Goal: Task Accomplishment & Management: Use online tool/utility

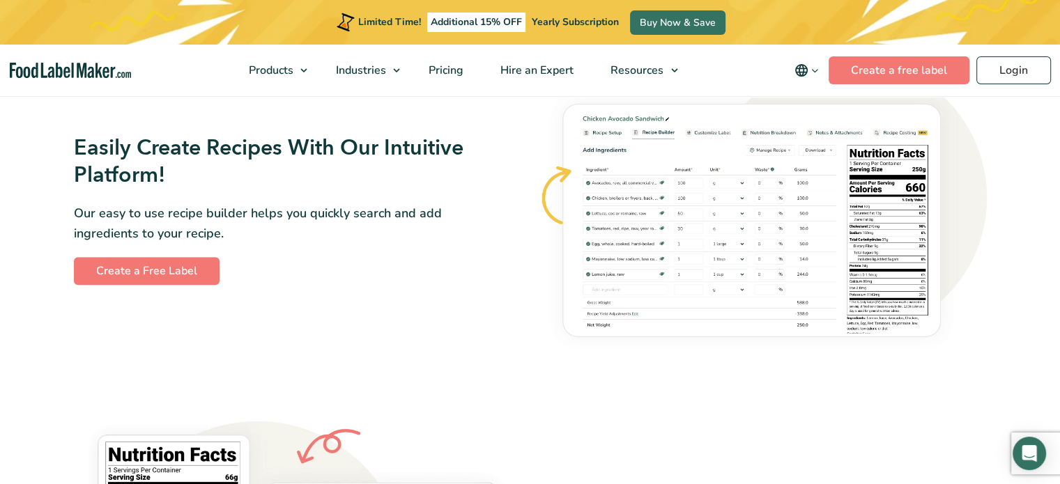
scroll to position [906, 0]
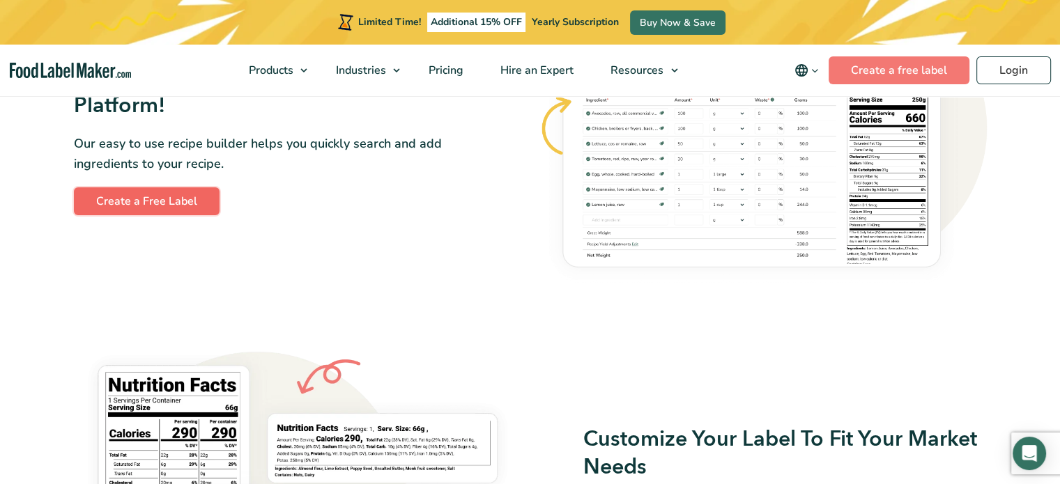
click at [158, 206] on link "Create a Free Label" at bounding box center [147, 201] width 146 height 28
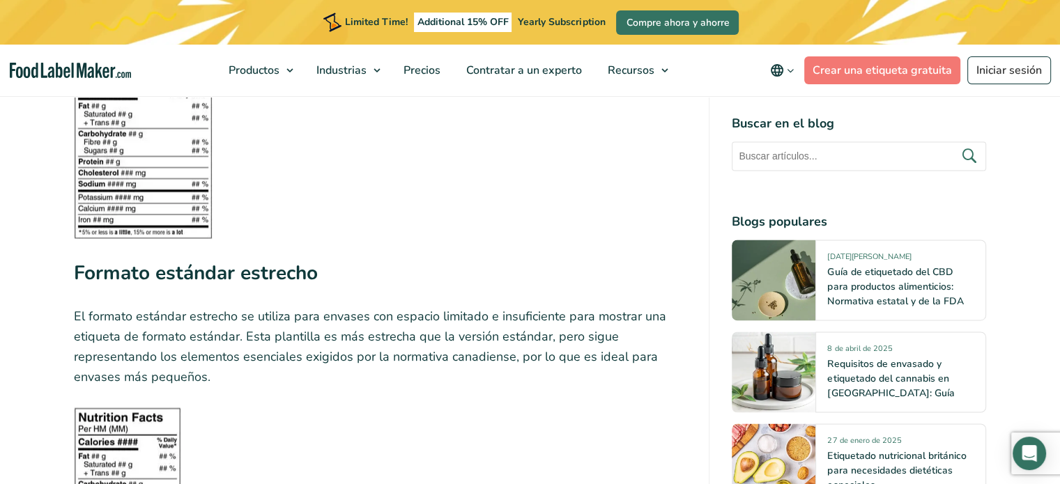
scroll to position [2439, 0]
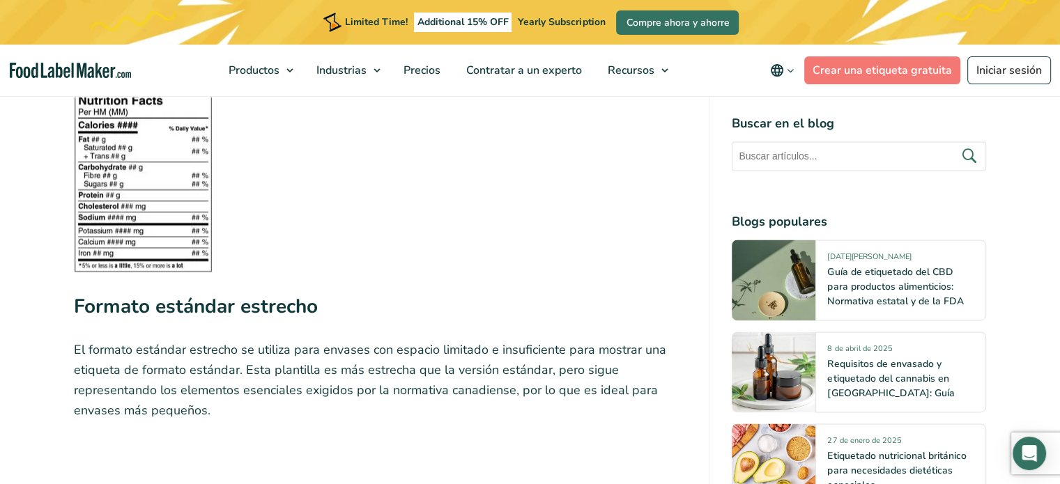
scroll to position [2090, 0]
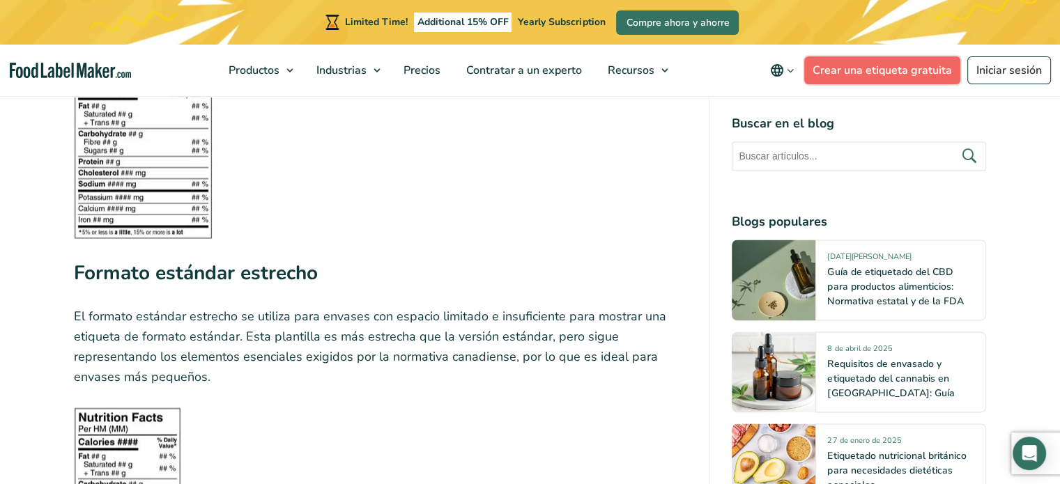
click at [891, 72] on link "Crear una etiqueta gratuita" at bounding box center [882, 70] width 156 height 28
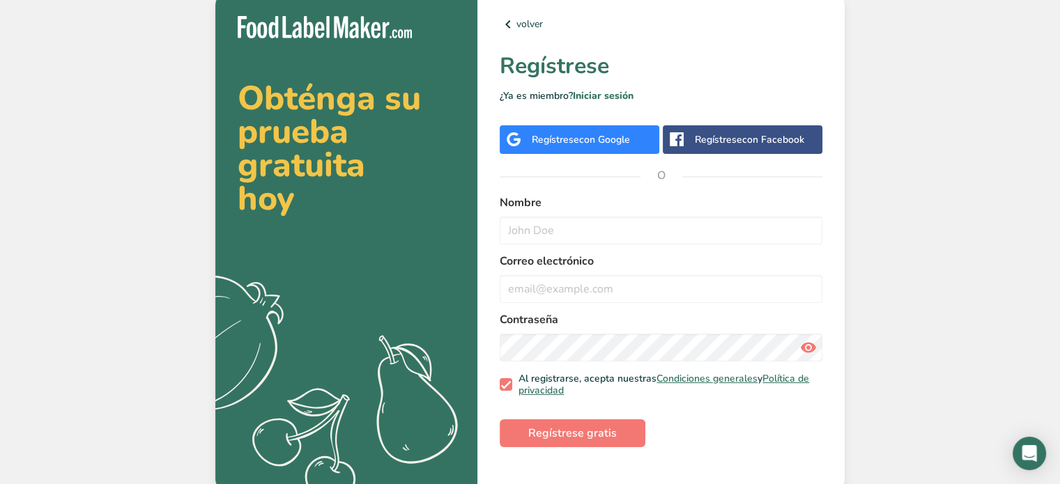
click at [572, 143] on div "Regístrese con Google" at bounding box center [581, 139] width 98 height 15
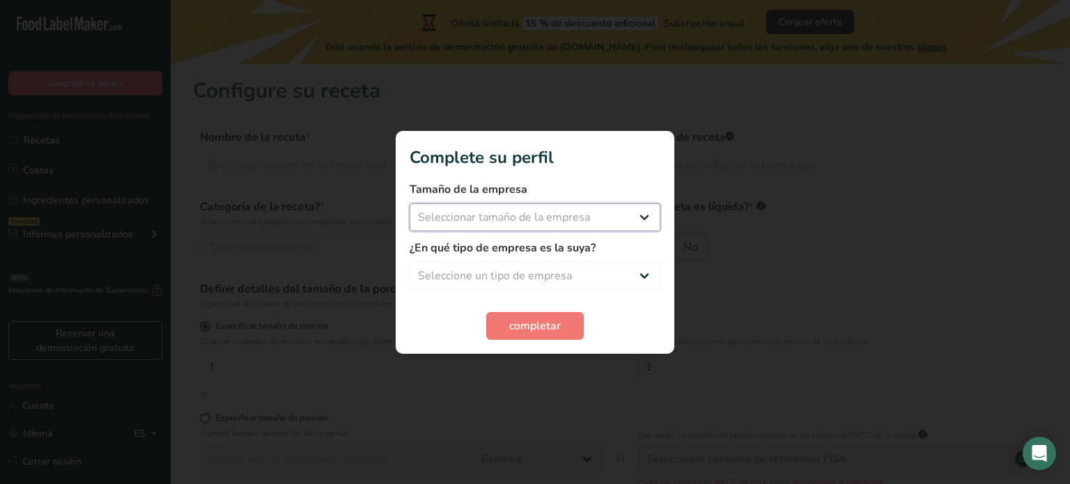
click at [562, 224] on select "Seleccionar tamaño de la empresa Menos de 10 empleados De 10 a 50 empleados De …" at bounding box center [535, 217] width 251 height 28
select select "1"
click at [410, 203] on select "Seleccionar tamaño de la empresa Menos de 10 empleados De 10 a 50 empleados De …" at bounding box center [535, 217] width 251 height 28
click at [538, 277] on select "Seleccione un tipo de empresa Fabricante de alimentos envasados Restaurante y c…" at bounding box center [535, 276] width 251 height 28
select select "2"
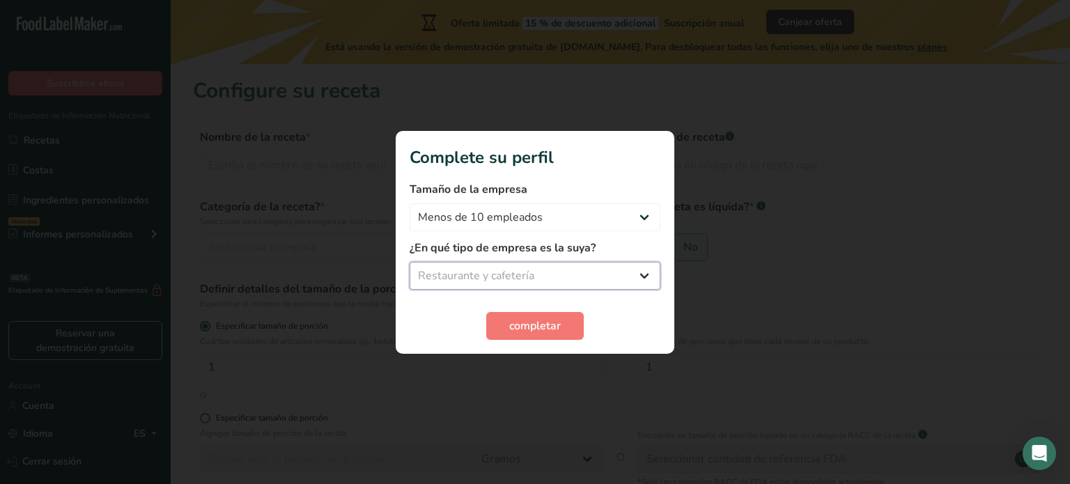
click at [410, 262] on select "Seleccione un tipo de empresa Fabricante de alimentos envasados Restaurante y c…" at bounding box center [535, 276] width 251 height 28
click at [545, 330] on span "completar" at bounding box center [535, 326] width 52 height 17
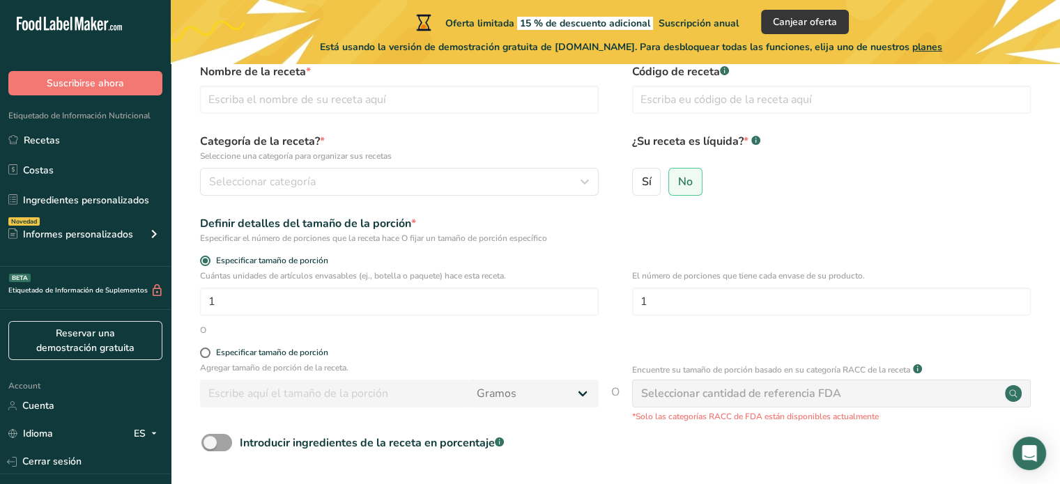
scroll to position [178, 0]
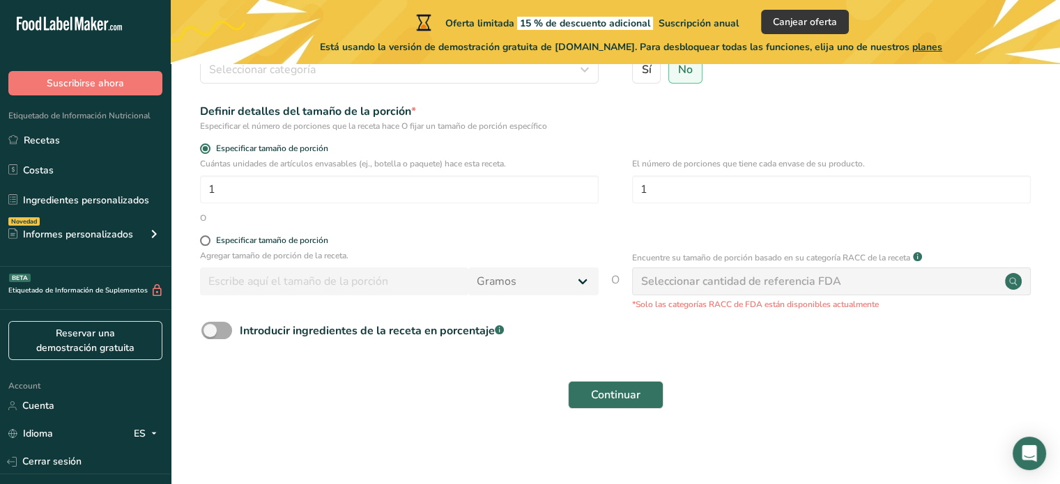
click at [216, 334] on span at bounding box center [216, 330] width 31 height 17
click at [210, 334] on input "Introducir ingredientes de la receta en porcentaje .a-a{fill:#347362;}.b-a{fill…" at bounding box center [205, 330] width 9 height 9
checkbox input "true"
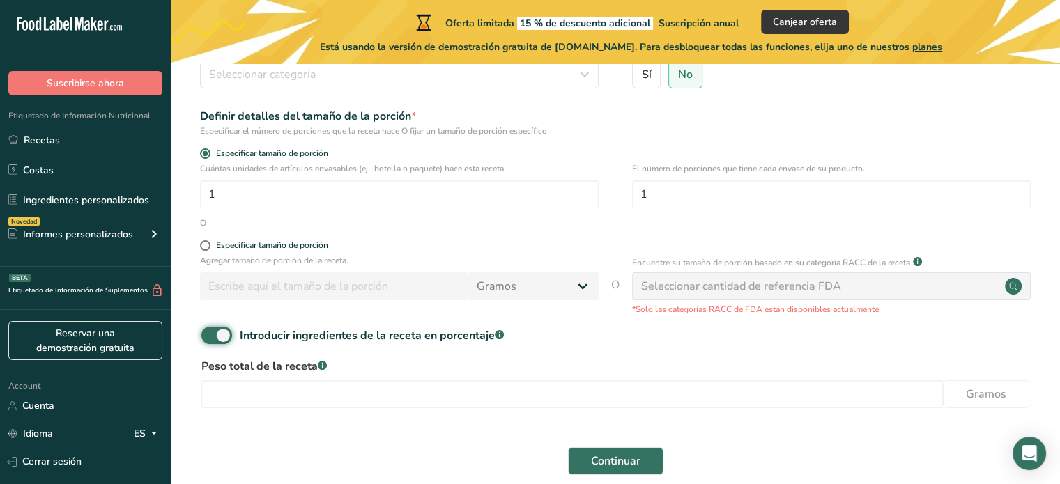
scroll to position [0, 0]
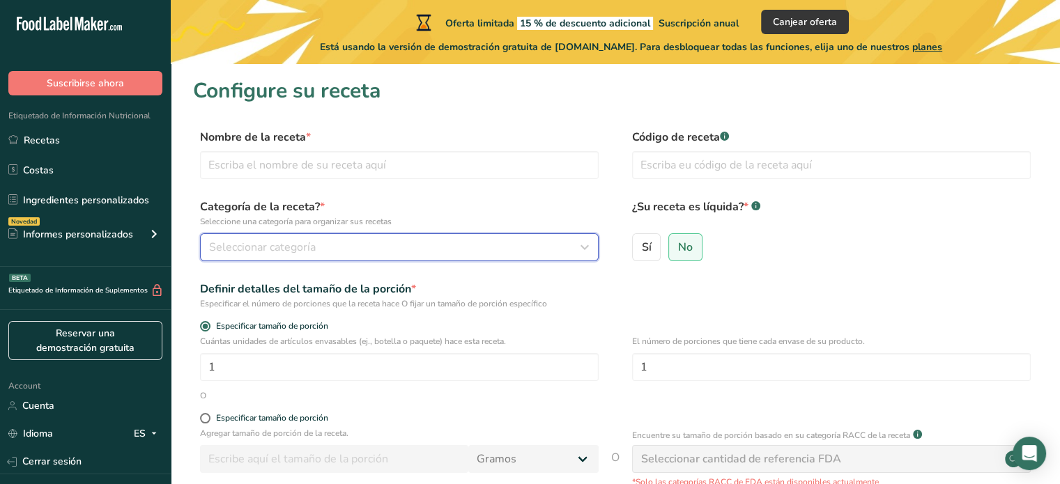
click at [392, 246] on div "Seleccionar categoría" at bounding box center [395, 247] width 372 height 17
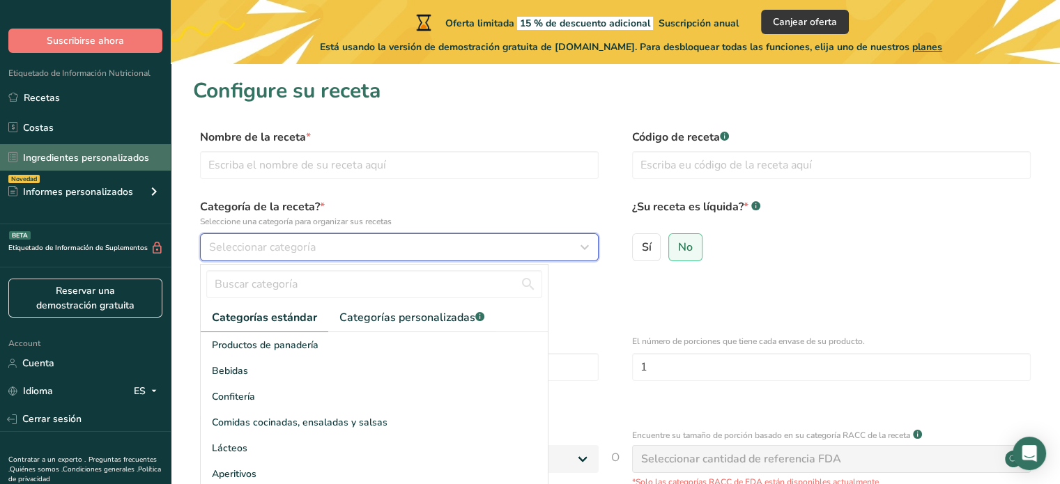
scroll to position [89, 0]
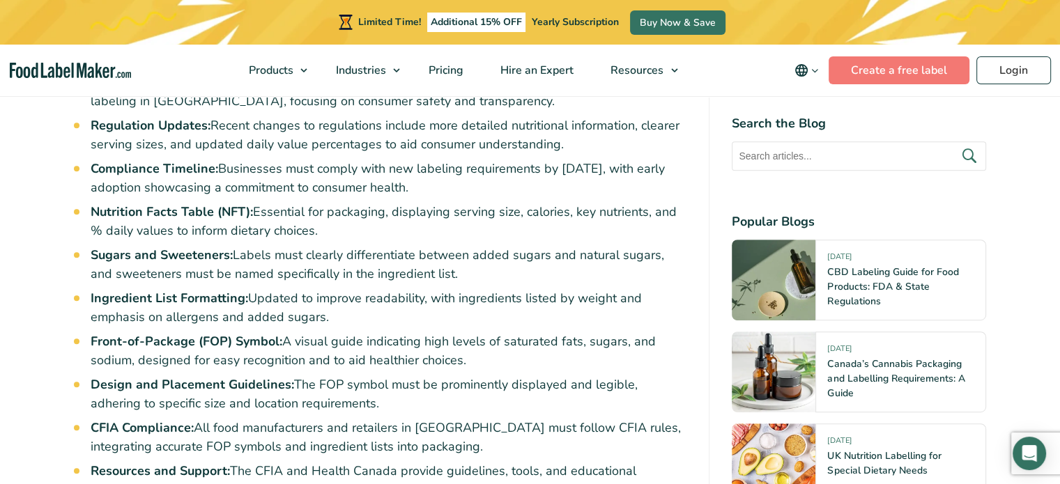
scroll to position [697, 0]
